Goal: Information Seeking & Learning: Learn about a topic

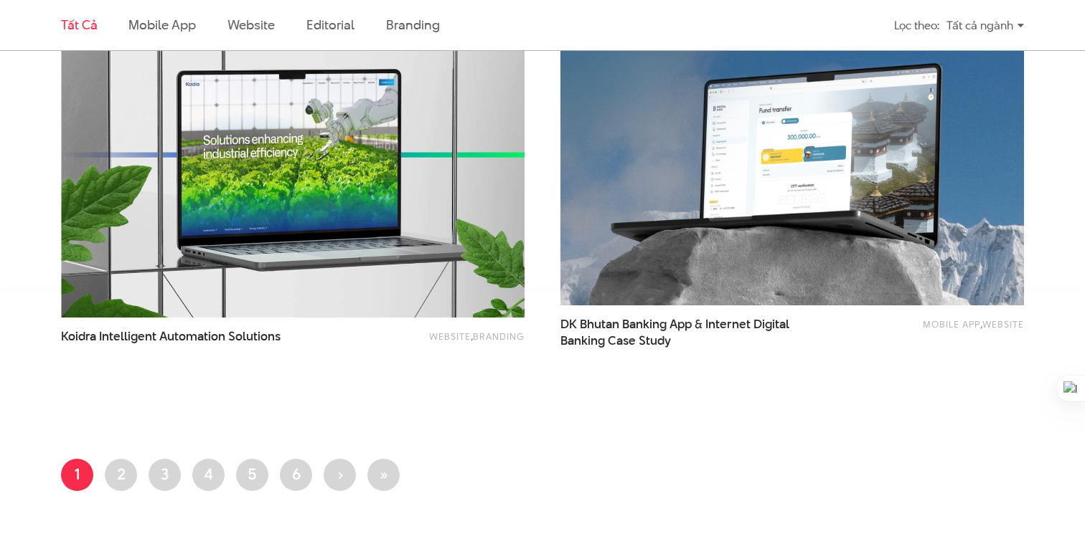
scroll to position [2642, 0]
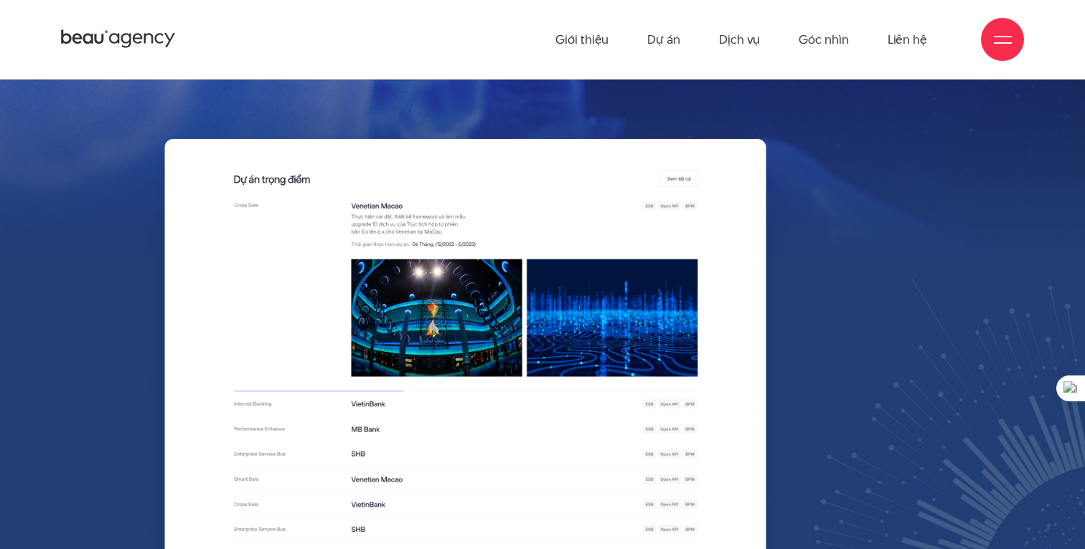
scroll to position [5968, 0]
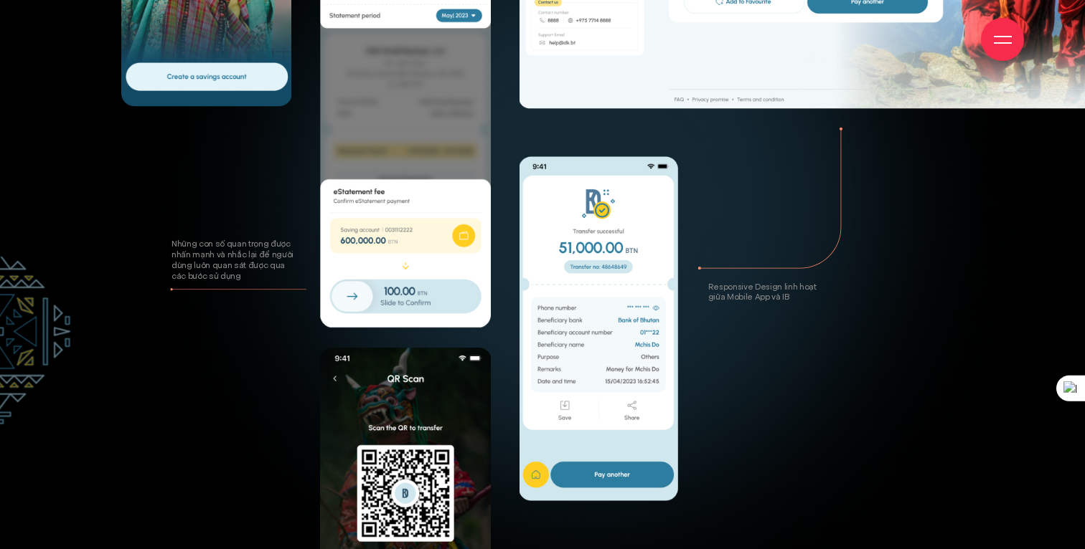
scroll to position [5846, 0]
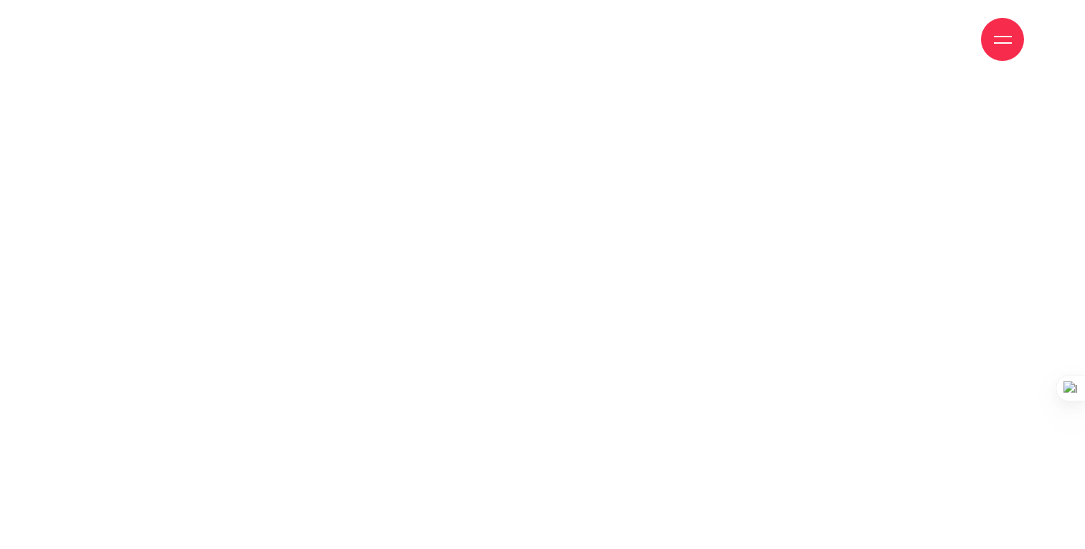
scroll to position [993, 0]
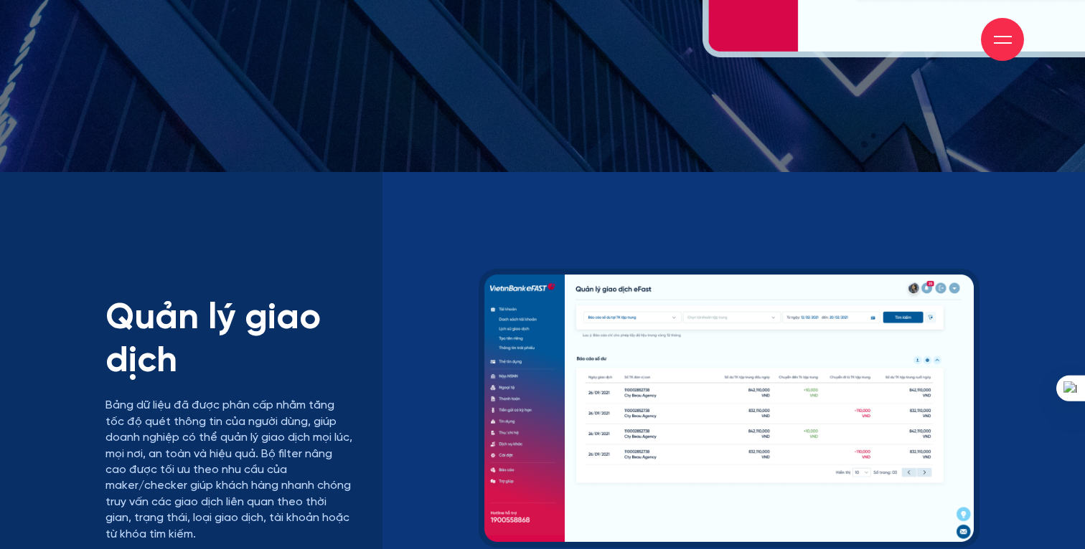
scroll to position [10622, 0]
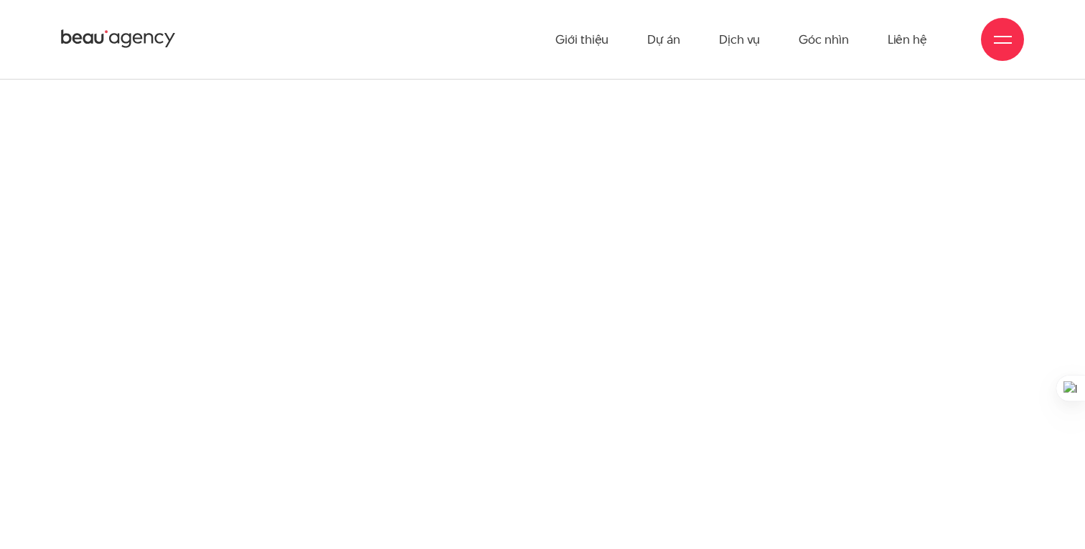
scroll to position [12642, 0]
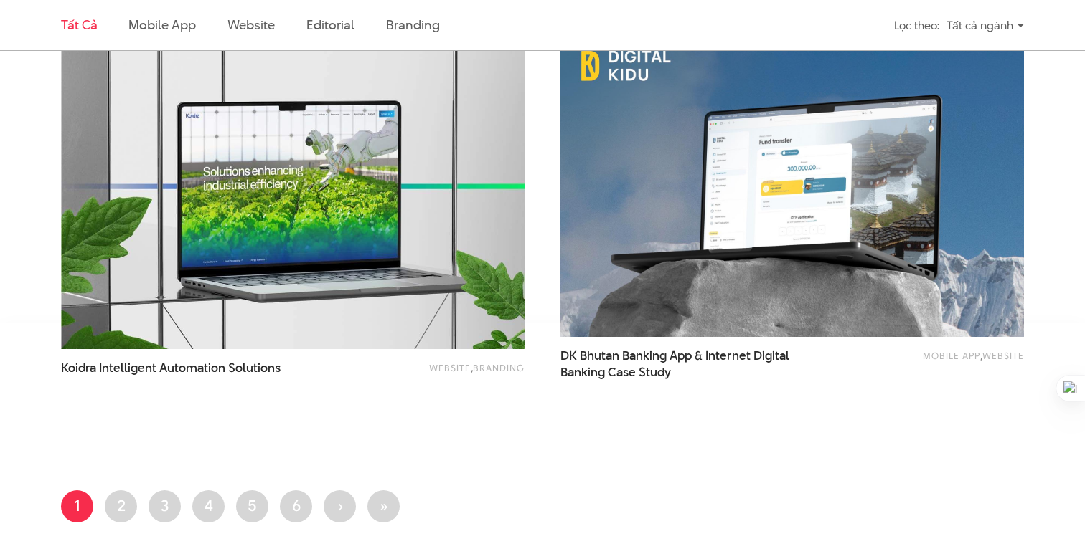
scroll to position [2556, 0]
